Goal: Task Accomplishment & Management: Use online tool/utility

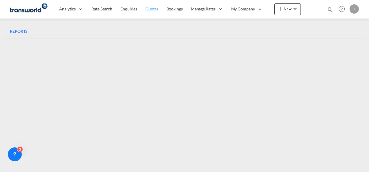
click at [153, 9] on span "Quotes" at bounding box center [151, 8] width 13 height 5
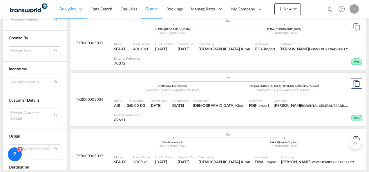
scroll to position [261, 0]
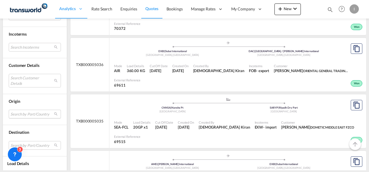
click at [21, 111] on md-select "Search by Port/Country JPNIC nichinan japan AEAMF mussafah united arab emirates…" at bounding box center [35, 114] width 52 height 9
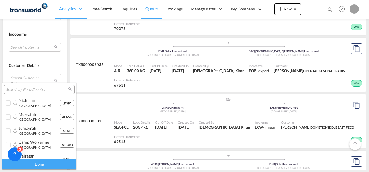
click at [15, 91] on input "search" at bounding box center [37, 89] width 62 height 5
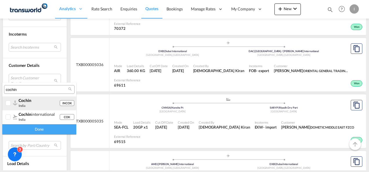
type input "cochin"
click at [28, 105] on div "cochin india" at bounding box center [39, 103] width 41 height 10
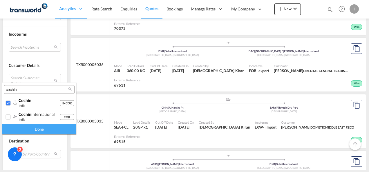
click at [41, 134] on div "Done" at bounding box center [39, 129] width 74 height 10
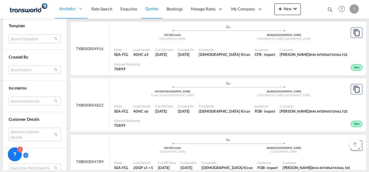
scroll to position [139, 0]
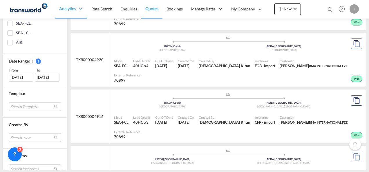
click at [24, 79] on div "[DATE]" at bounding box center [21, 77] width 25 height 9
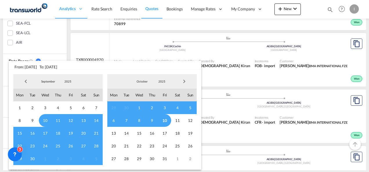
click at [27, 81] on span "Previous Month" at bounding box center [26, 82] width 12 height 12
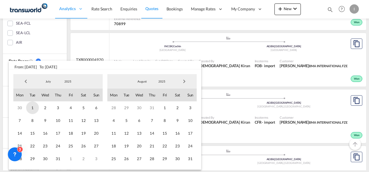
click at [35, 109] on span "1" at bounding box center [32, 108] width 13 height 13
click at [189, 157] on span "31" at bounding box center [190, 159] width 13 height 13
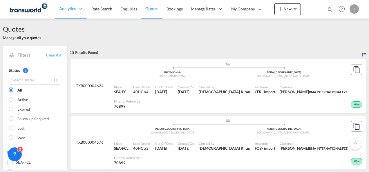
scroll to position [145, 0]
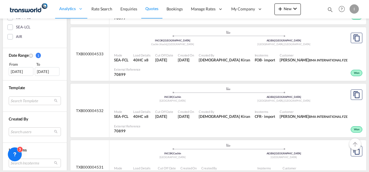
click at [17, 71] on div "01 Jul 2025" at bounding box center [21, 71] width 25 height 9
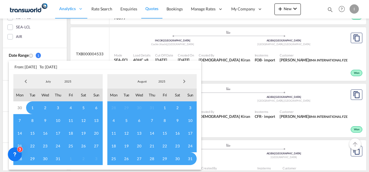
click at [28, 84] on span "Previous Month" at bounding box center [26, 82] width 12 height 12
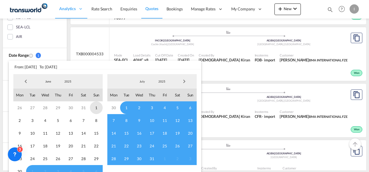
click at [97, 108] on span "1" at bounding box center [96, 108] width 13 height 13
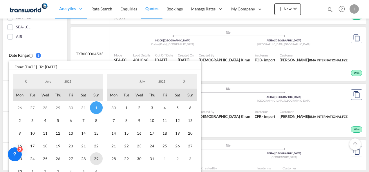
click at [97, 161] on span "29" at bounding box center [96, 159] width 13 height 13
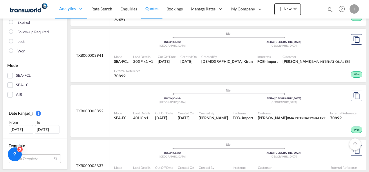
scroll to position [174, 0]
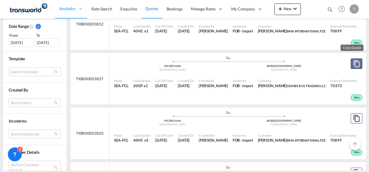
click at [353, 63] on md-icon "assets/icons/custom/copyQuote.svg" at bounding box center [356, 63] width 7 height 7
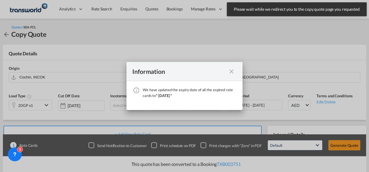
click at [232, 71] on md-icon "icon-close fg-AAA8AD cursor" at bounding box center [231, 71] width 7 height 7
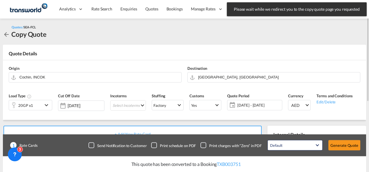
click at [46, 106] on md-icon "icon-chevron-down" at bounding box center [47, 105] width 9 height 7
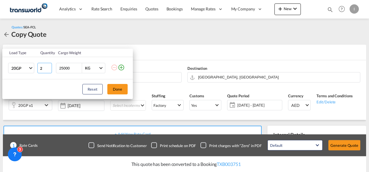
type input "2"
click at [49, 67] on input "2" at bounding box center [44, 68] width 15 height 10
click at [113, 88] on button "Done" at bounding box center [117, 89] width 20 height 10
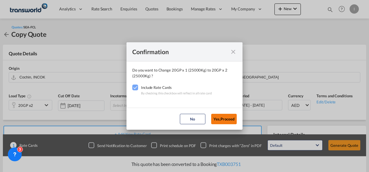
click at [222, 118] on button "Yes,Proceed" at bounding box center [224, 119] width 26 height 10
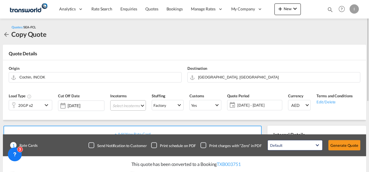
click at [118, 109] on md-select "Select Incoterms FCA - import Free Carrier DDP - export Delivery Duty Paid DPU …" at bounding box center [128, 105] width 36 height 10
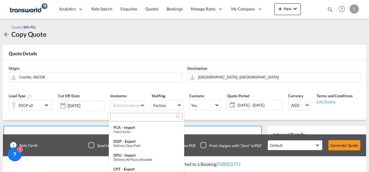
click at [119, 117] on input "search" at bounding box center [144, 117] width 64 height 5
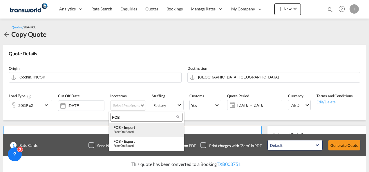
type input "FOB"
click at [129, 129] on div "FOB - import" at bounding box center [146, 127] width 66 height 5
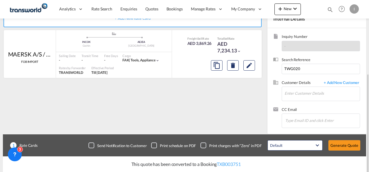
scroll to position [120, 0]
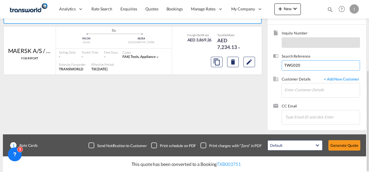
click at [297, 65] on input "TWG020" at bounding box center [321, 65] width 78 height 10
paste input "COKJEA25064269"
type input "COKJEA25064269"
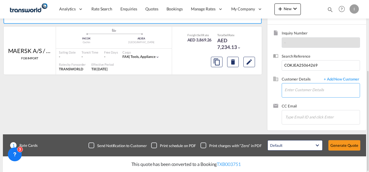
click at [295, 95] on input "Enter Customer Details" at bounding box center [322, 90] width 75 height 13
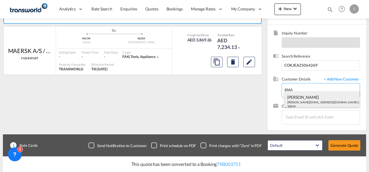
click at [303, 98] on div "HARUN SHARMA harun.sharma@redtag.ae | BMA INTERNATIONAL FZE | 70899" at bounding box center [322, 102] width 76 height 20
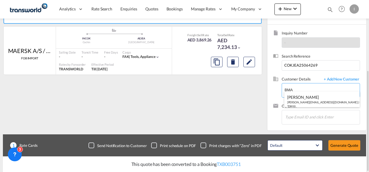
type input "BMA INTERNATIONAL FZE, HARUN SHARMA, harun.sharma@redtag.ae"
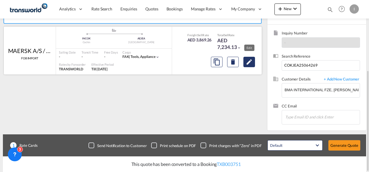
click at [248, 63] on md-icon "Edit" at bounding box center [249, 62] width 7 height 7
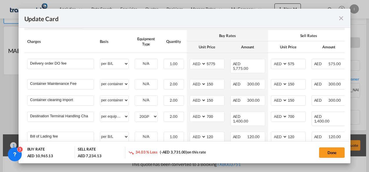
scroll to position [238, 0]
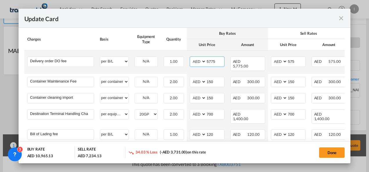
click at [212, 57] on input "5775" at bounding box center [215, 61] width 18 height 9
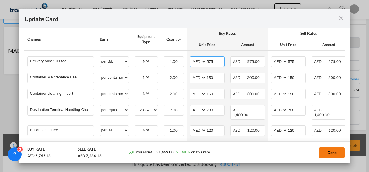
type input "575"
click at [331, 152] on button "Done" at bounding box center [332, 153] width 26 height 10
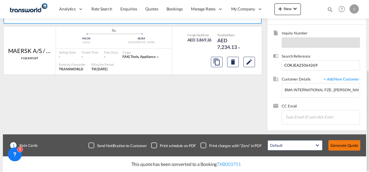
click at [338, 146] on button "Generate Quote" at bounding box center [344, 145] width 32 height 10
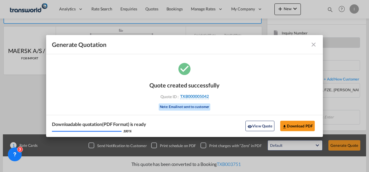
click at [190, 94] on span "TXB000005042" at bounding box center [194, 96] width 29 height 5
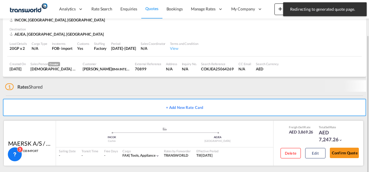
click at [349, 149] on button "Confirm Quote" at bounding box center [344, 153] width 29 height 10
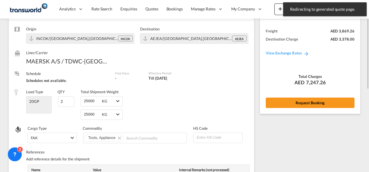
scroll to position [15, 0]
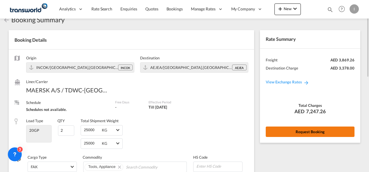
click at [306, 129] on button "Request Booking" at bounding box center [310, 132] width 89 height 10
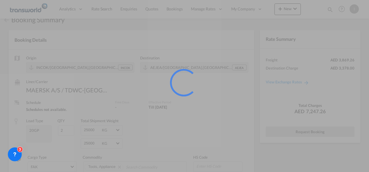
scroll to position [11, 0]
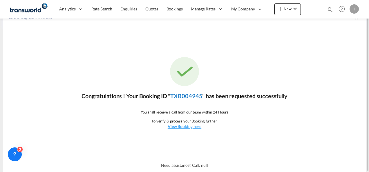
click at [186, 93] on link "TXB004945" at bounding box center [186, 96] width 32 height 7
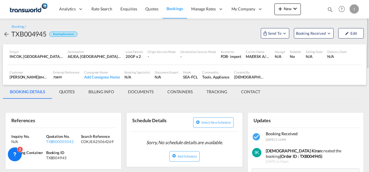
click at [74, 91] on md-tab-item "QUOTES" at bounding box center [66, 92] width 29 height 14
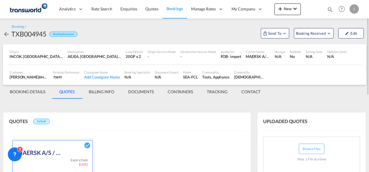
scroll to position [58, 0]
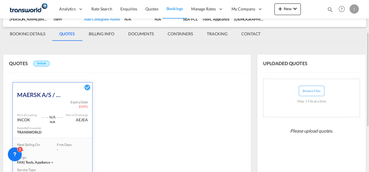
click at [99, 31] on md-tab-item "BILLING INFO" at bounding box center [101, 34] width 39 height 14
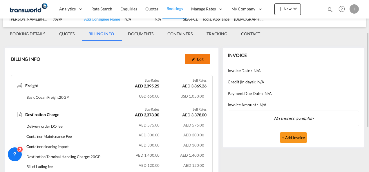
click at [200, 61] on button "Edit" at bounding box center [198, 59] width 26 height 10
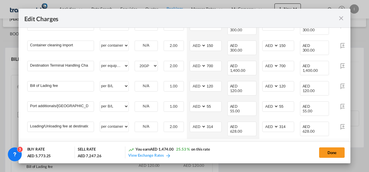
scroll to position [167, 0]
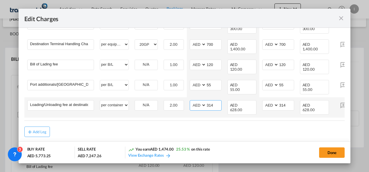
click at [209, 101] on input "314" at bounding box center [213, 105] width 15 height 9
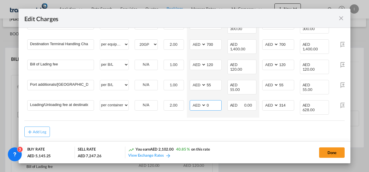
type input "0"
click at [175, 122] on md-dialog-content "Main Freight Please enter leg name Leg Name Already Exists Delete Leg Sub Total…" at bounding box center [185, 84] width 332 height 113
click at [338, 151] on button "Done" at bounding box center [332, 153] width 26 height 10
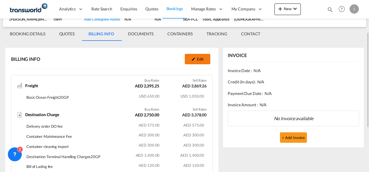
click at [201, 57] on button "Edit" at bounding box center [198, 59] width 26 height 10
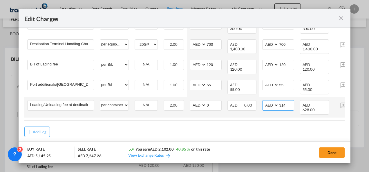
click at [279, 101] on input "314" at bounding box center [286, 105] width 15 height 9
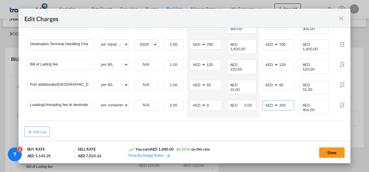
type input "203"
click at [272, 127] on div "Add Leg" at bounding box center [184, 132] width 321 height 10
click at [334, 154] on button "Done" at bounding box center [332, 153] width 26 height 10
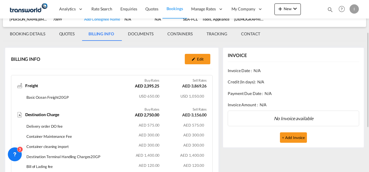
scroll to position [0, 0]
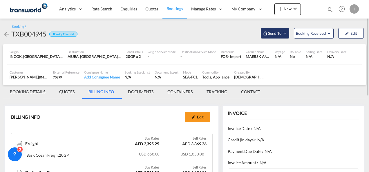
click at [268, 30] on span "Send To" at bounding box center [274, 33] width 15 height 6
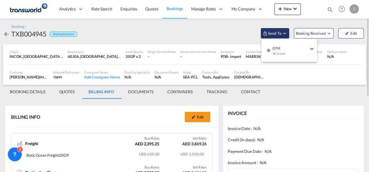
drag, startPoint x: 268, startPoint y: 30, endPoint x: 283, endPoint y: 57, distance: 29.9
click at [285, 57] on md-menu-item "OTM Yet to sync Send Shipment" at bounding box center [289, 50] width 56 height 19
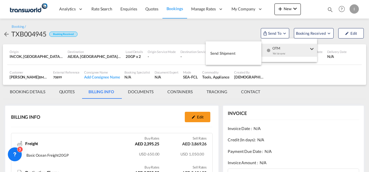
click at [223, 48] on button "Send Shipment" at bounding box center [234, 53] width 56 height 13
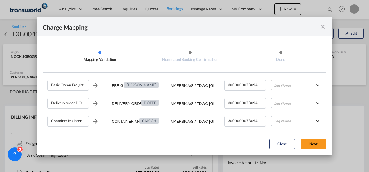
click at [286, 84] on md-select "Leg Name HANDLING ORIGIN VESSEL HANDLING DESTINATION OTHERS TL PICK UP CUSTOMS …" at bounding box center [296, 85] width 50 height 10
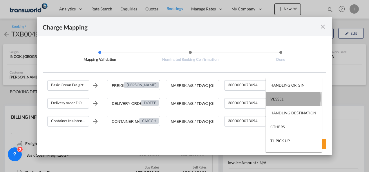
click at [285, 97] on md-option "VESSEL" at bounding box center [294, 99] width 56 height 14
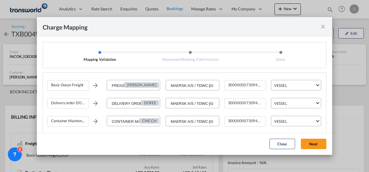
click at [315, 137] on md-dialog-actions "Close Next" at bounding box center [184, 144] width 295 height 22
click at [314, 143] on button "Next" at bounding box center [314, 144] width 26 height 10
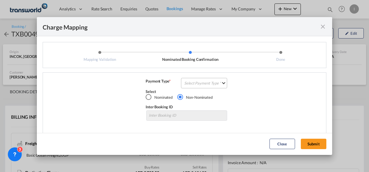
click at [203, 80] on md-select "Select Payment Type COLLECT PREPAID" at bounding box center [204, 83] width 46 height 10
click at [203, 80] on md-option "COLLECT" at bounding box center [203, 83] width 51 height 14
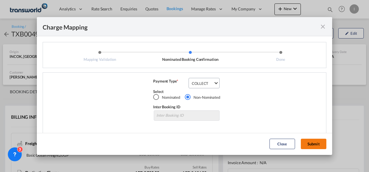
click at [308, 143] on button "Submit" at bounding box center [314, 144] width 26 height 10
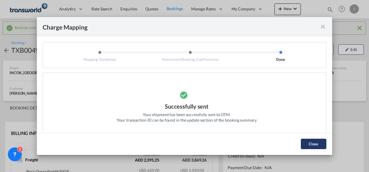
click at [310, 144] on button "Close" at bounding box center [314, 144] width 26 height 10
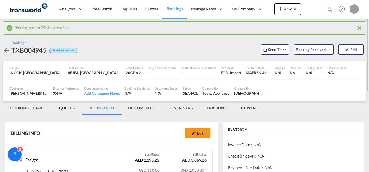
click at [25, 109] on md-tab-item "BOOKING DETAILS" at bounding box center [27, 108] width 49 height 14
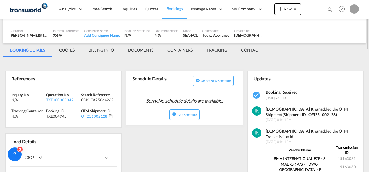
scroll to position [87, 0]
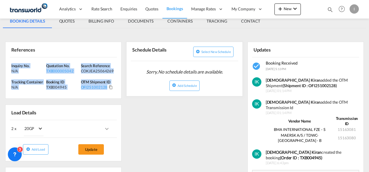
drag, startPoint x: 115, startPoint y: 91, endPoint x: -1, endPoint y: 61, distance: 119.8
click at [0, 61] on html "Analytics Reports Dashboard Rate Search Enquiries Quotes" at bounding box center [184, 86] width 369 height 172
copy div "Inquiry No. N/A Quotation No. TXB000005042 Search Reference COKJEA25064269 Trac…"
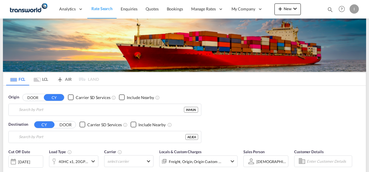
type input "Mundra, INMUN"
type input "[GEOGRAPHIC_DATA], [GEOGRAPHIC_DATA]"
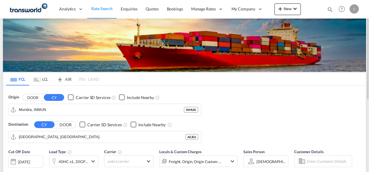
click at [328, 10] on md-icon "icon-magnify" at bounding box center [330, 9] width 6 height 6
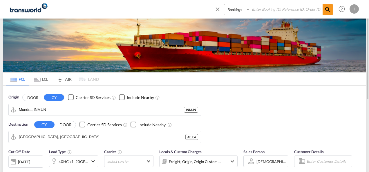
click at [307, 9] on input at bounding box center [286, 9] width 72 height 10
paste input "TXB004882"
type input "TXB004882"
click at [328, 12] on md-icon "icon-magnify" at bounding box center [327, 9] width 7 height 7
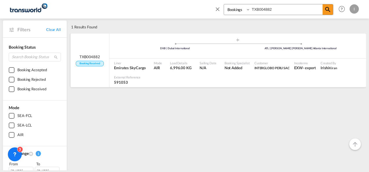
scroll to position [29, 0]
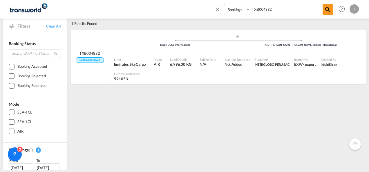
click at [197, 67] on div "Sailing Date N/A" at bounding box center [209, 62] width 25 height 15
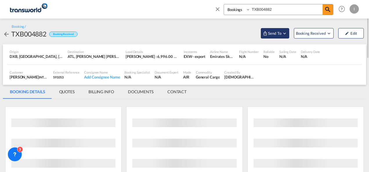
click at [282, 34] on span "Send To" at bounding box center [274, 33] width 15 height 6
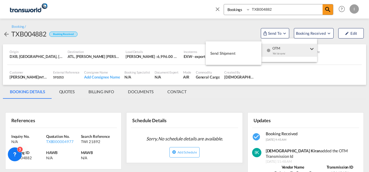
drag, startPoint x: 278, startPoint y: 50, endPoint x: 272, endPoint y: 51, distance: 5.6
click at [277, 50] on div "Yet to sync" at bounding box center [290, 55] width 36 height 12
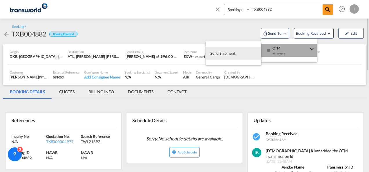
click at [218, 51] on span "Send Shipment" at bounding box center [222, 53] width 25 height 9
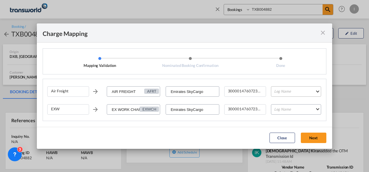
click at [279, 93] on md-select "Leg Name HANDLING ORIGIN HANDLING DESTINATION OTHERS TL PICK UP CUSTOMS ORIGIN …" at bounding box center [296, 91] width 50 height 10
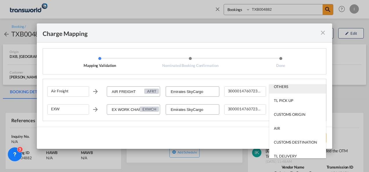
scroll to position [37, 0]
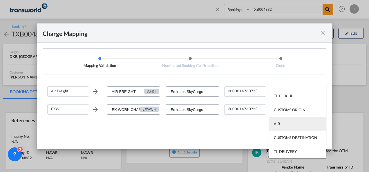
click at [282, 124] on md-option "AIR" at bounding box center [297, 124] width 57 height 14
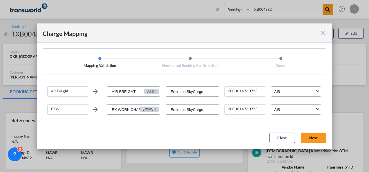
click at [313, 137] on button "Next" at bounding box center [314, 138] width 26 height 10
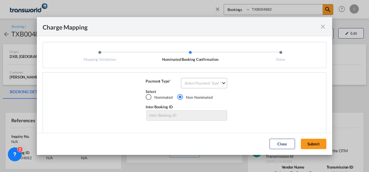
click at [205, 84] on md-select "Select Payment Type COLLECT PREPAID" at bounding box center [204, 83] width 46 height 10
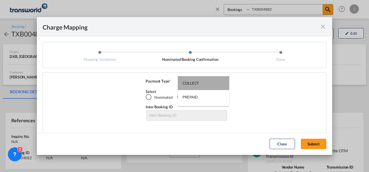
click at [203, 84] on md-option "COLLECT" at bounding box center [203, 83] width 51 height 14
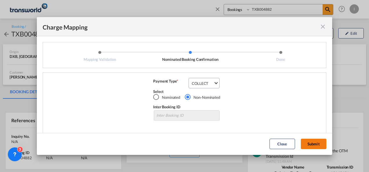
click at [316, 141] on button "Submit" at bounding box center [314, 144] width 26 height 10
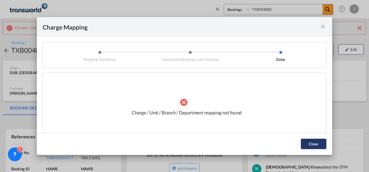
click at [306, 144] on button "Close" at bounding box center [314, 144] width 26 height 10
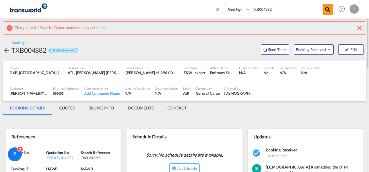
click at [314, 115] on md-tabs-canvas "BOOKING DETAILS QUOTES BILLING INFO DOCUMENTS CONTACT BOOKING DETAILS QUOTES BI…" at bounding box center [184, 108] width 363 height 14
